Goal: Find specific page/section: Go to known website

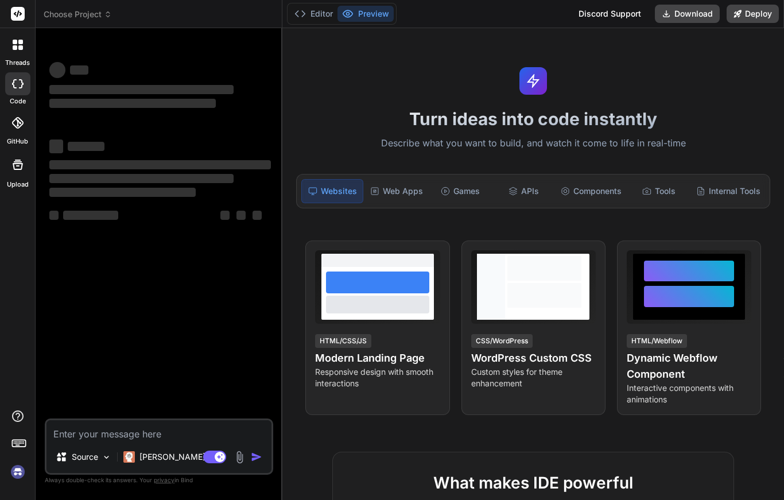
click at [410, 197] on div "Web Apps" at bounding box center [397, 191] width 62 height 24
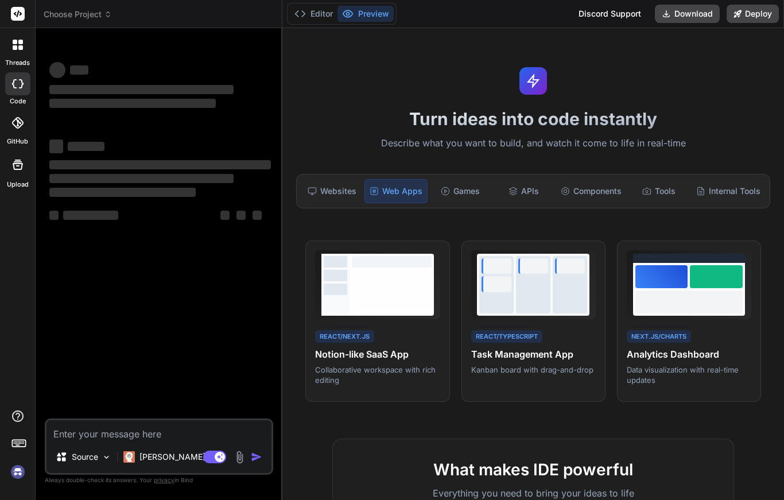
click at [490, 180] on div "Games" at bounding box center [460, 191] width 61 height 24
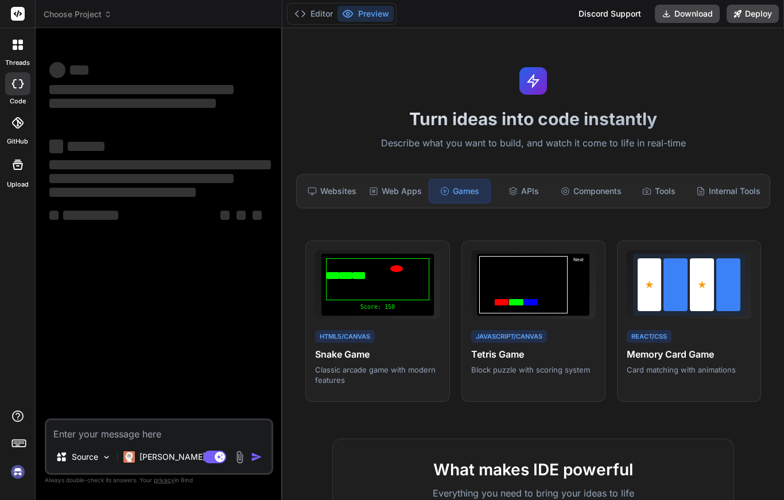
click at [525, 190] on div "APIs" at bounding box center [523, 191] width 61 height 24
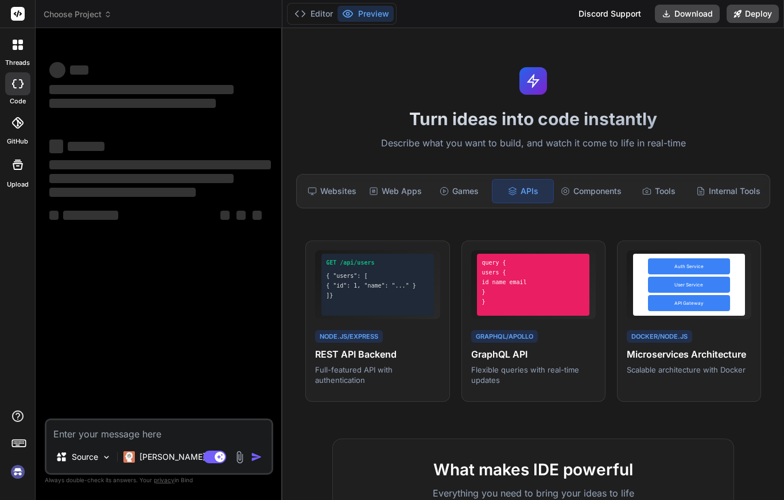
click at [607, 187] on div "Components" at bounding box center [591, 191] width 70 height 24
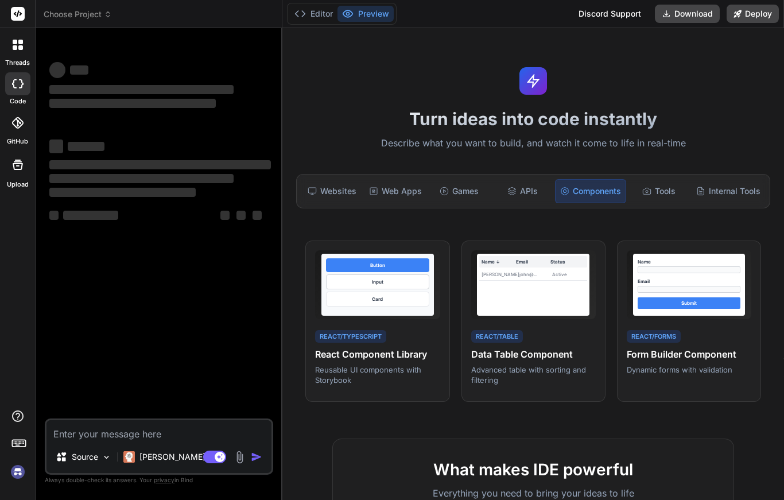
click at [751, 188] on div "Internal Tools" at bounding box center [728, 191] width 73 height 24
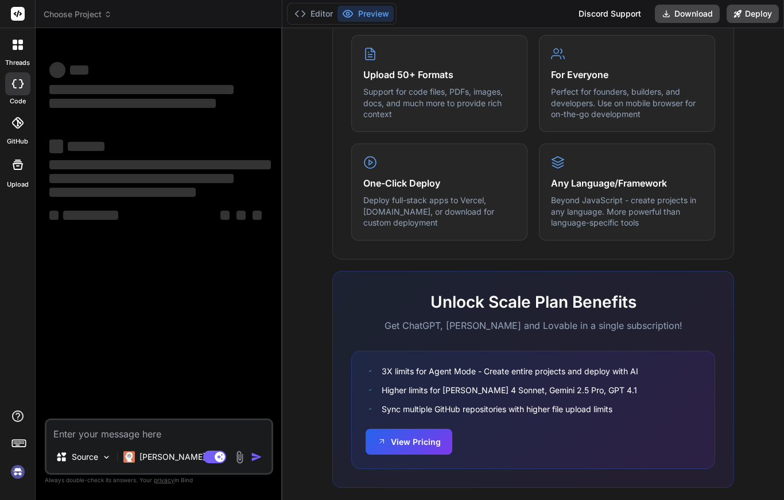
scroll to position [605, 0]
click at [23, 48] on div at bounding box center [18, 45] width 24 height 24
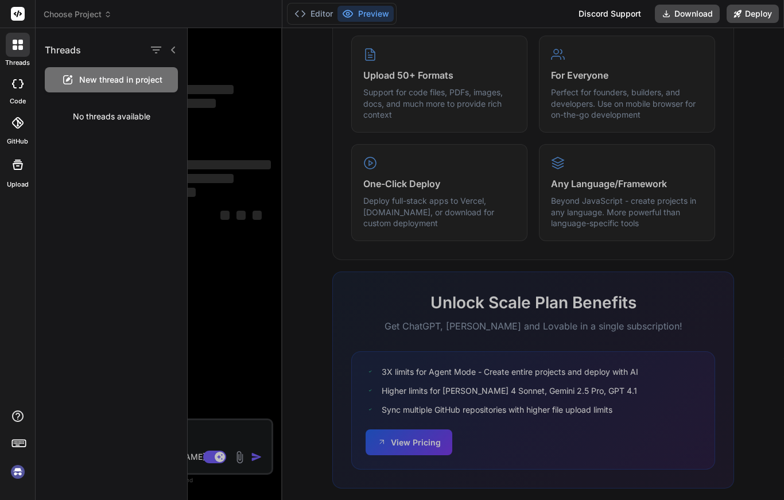
click at [13, 135] on div "GitHub" at bounding box center [17, 126] width 35 height 41
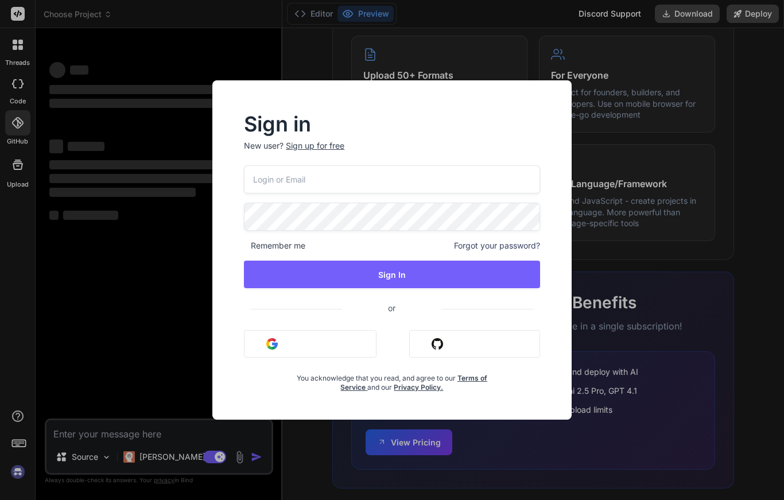
click at [3, 172] on div "Sign in New user? Sign up for free Remember me Forgot your password? Sign In or…" at bounding box center [392, 250] width 784 height 500
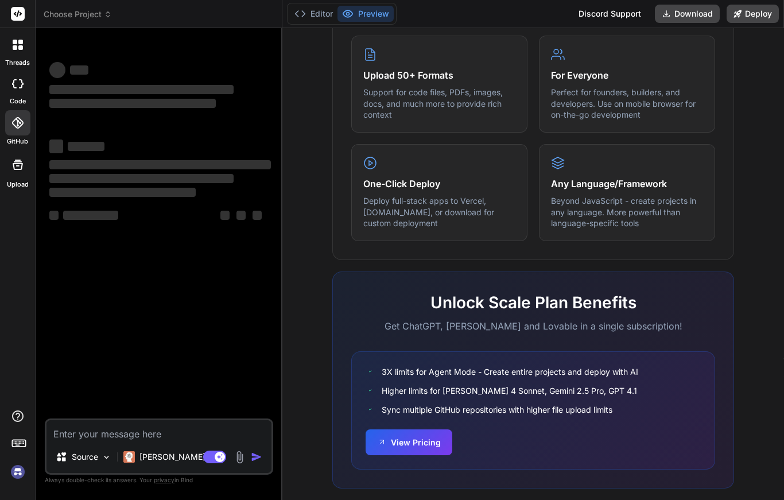
click at [12, 168] on icon at bounding box center [18, 165] width 14 height 14
type textarea "x"
